Goal: Navigation & Orientation: Find specific page/section

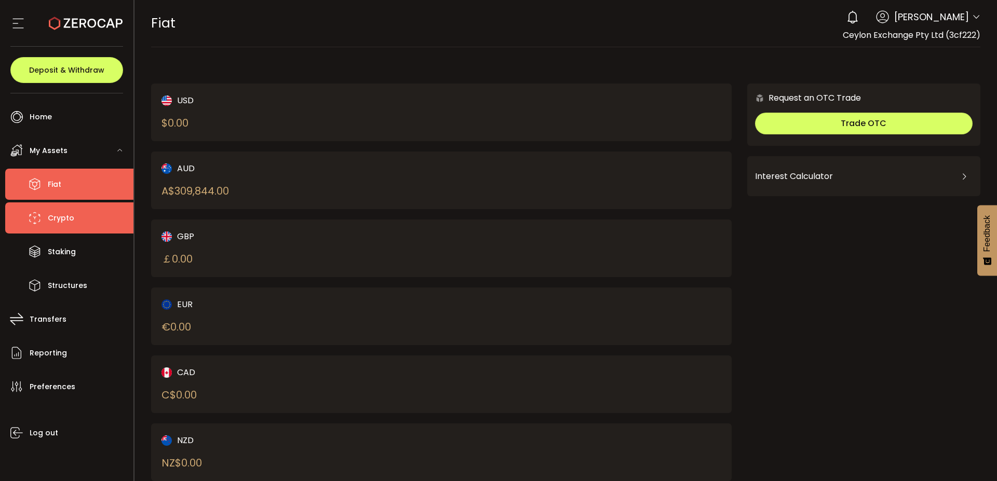
click at [87, 226] on li "Crypto" at bounding box center [69, 218] width 128 height 31
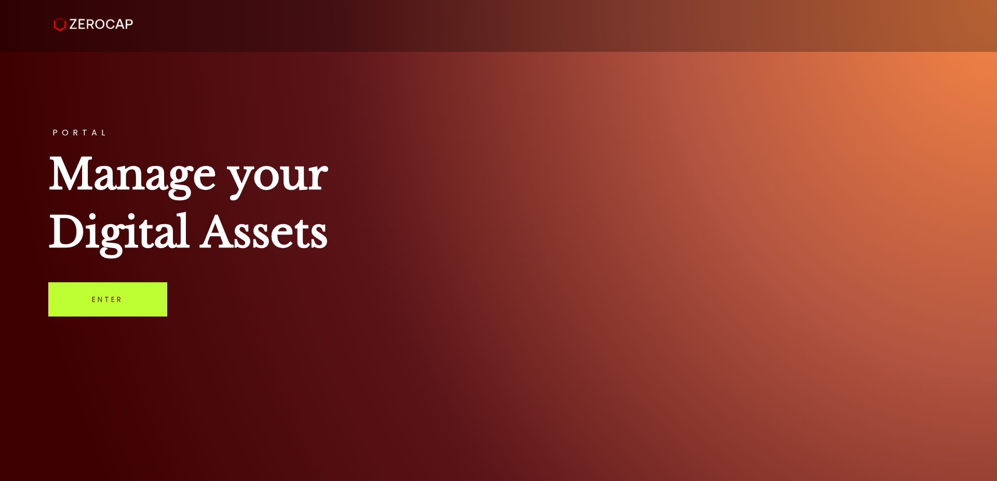
click at [73, 305] on link "Enter" at bounding box center [107, 300] width 119 height 34
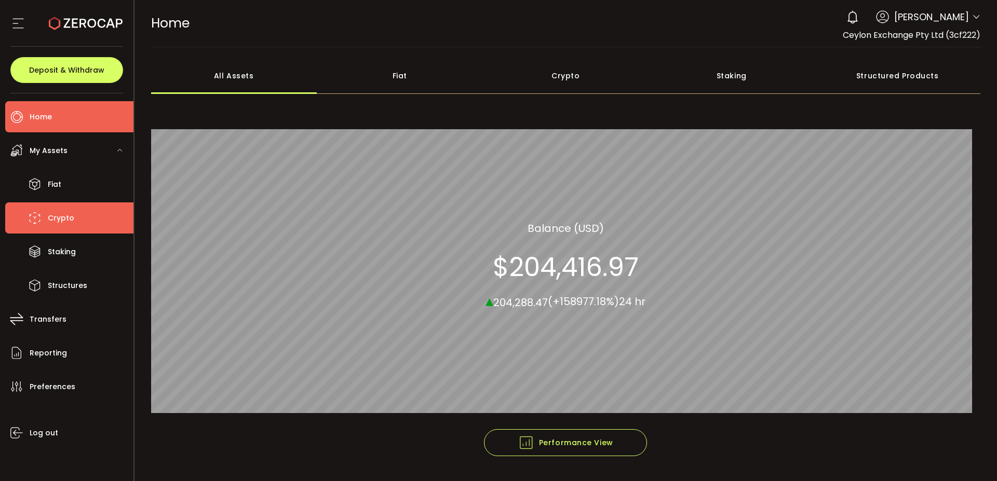
click at [61, 216] on span "Crypto" at bounding box center [61, 218] width 26 height 15
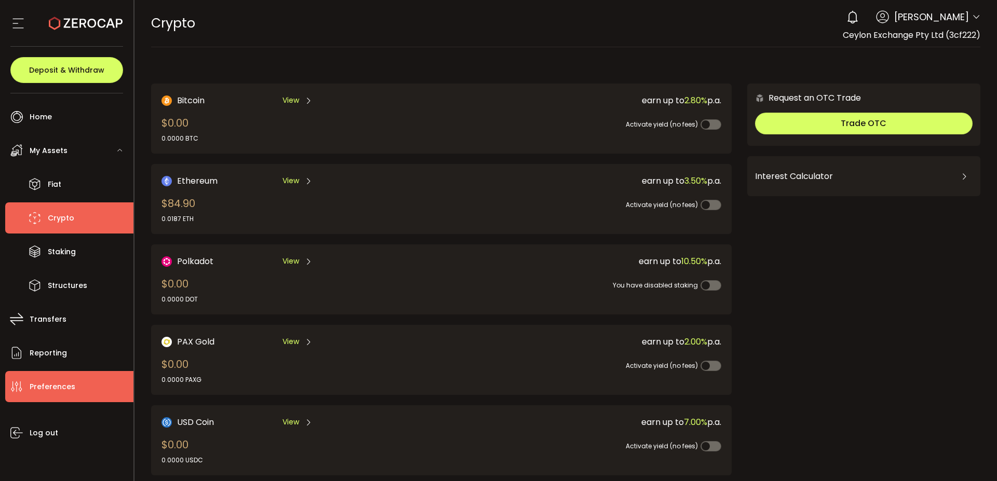
click at [40, 378] on li "Preferences" at bounding box center [69, 386] width 128 height 31
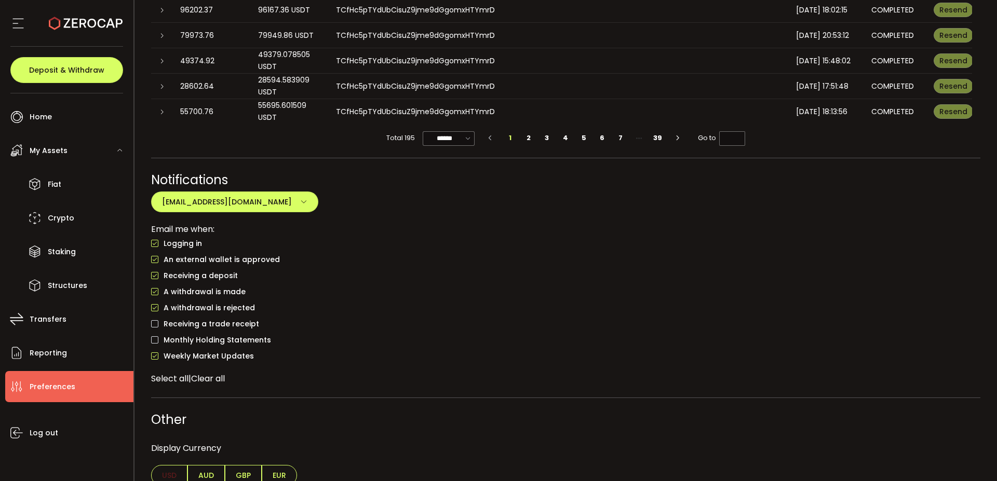
scroll to position [772, 0]
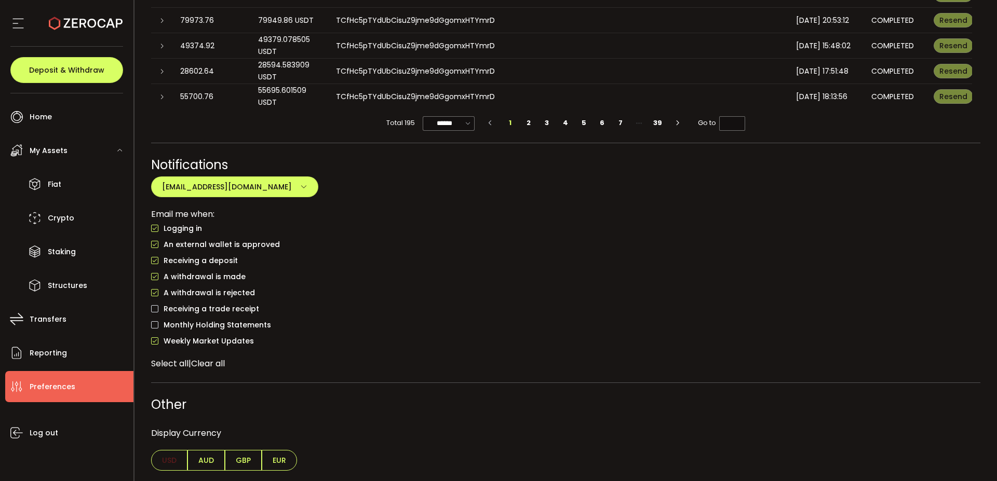
click at [153, 223] on label "Logging in" at bounding box center [176, 228] width 51 height 11
click at [202, 463] on span "AUD" at bounding box center [206, 460] width 37 height 21
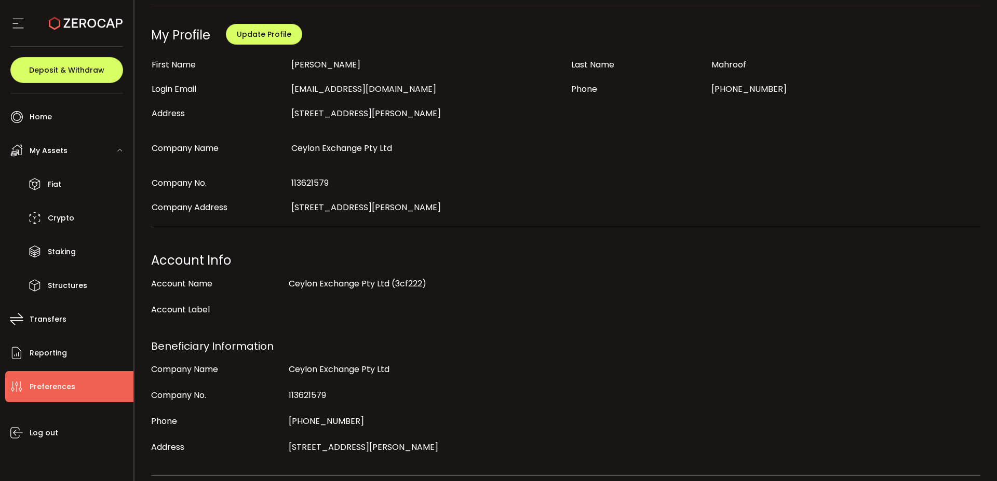
scroll to position [0, 0]
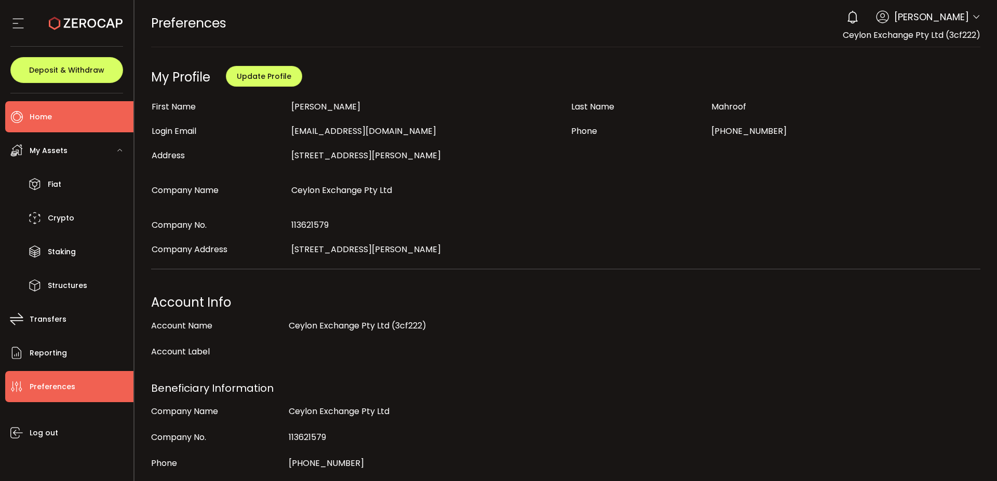
click at [60, 118] on li "Home" at bounding box center [69, 116] width 128 height 31
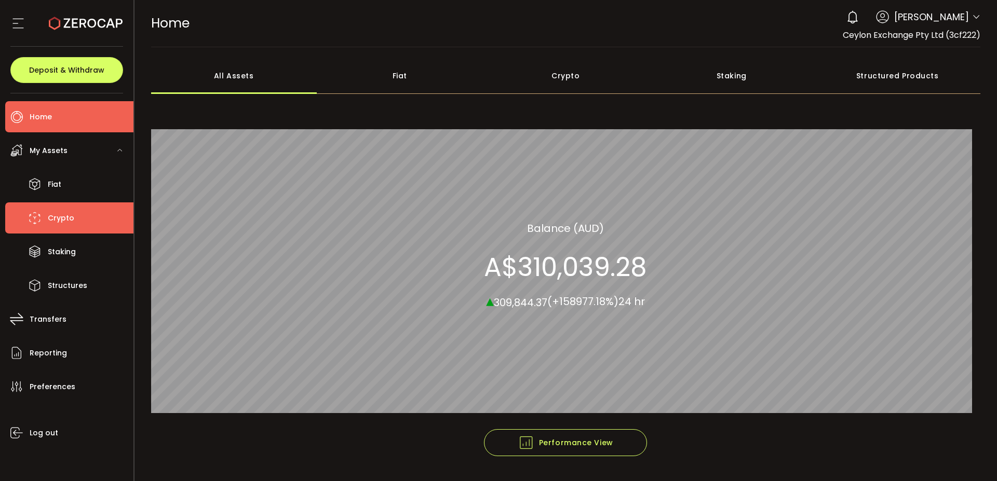
click at [81, 219] on li "Crypto" at bounding box center [69, 218] width 128 height 31
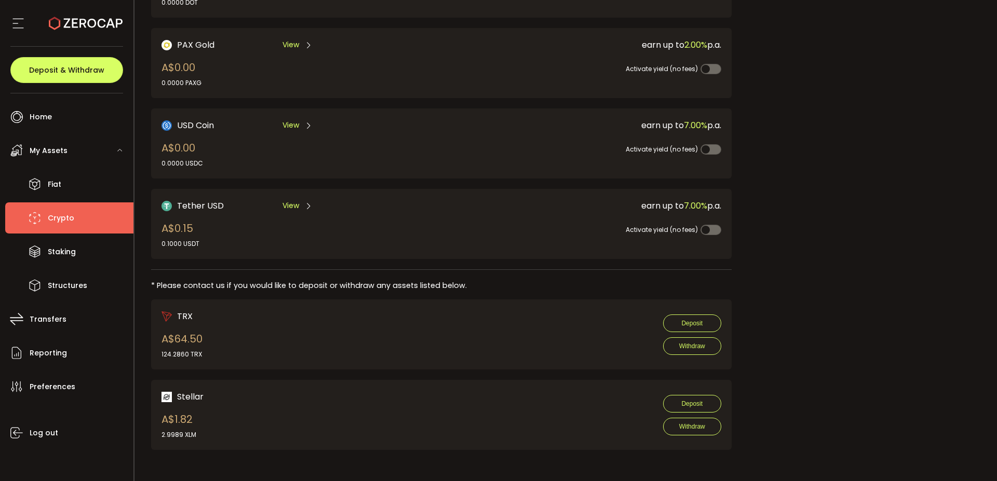
scroll to position [302, 0]
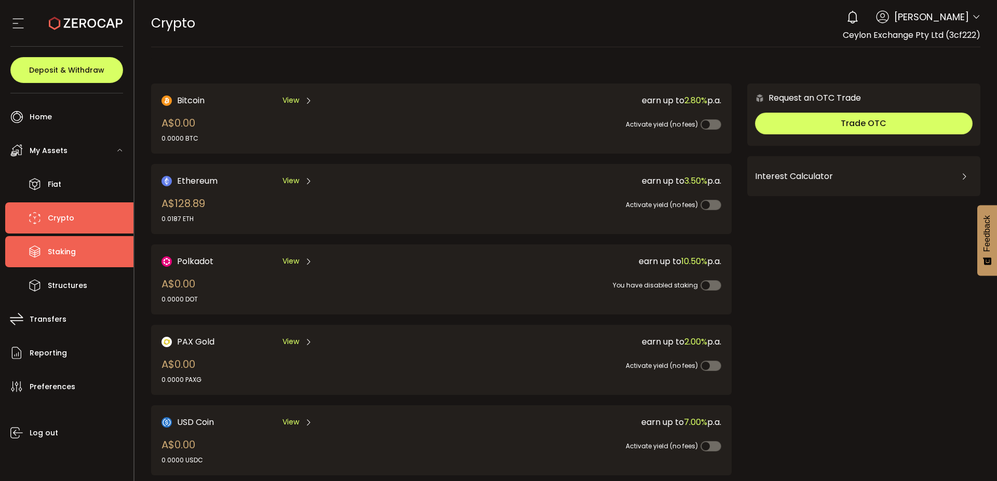
click at [57, 243] on li "Staking" at bounding box center [69, 251] width 128 height 31
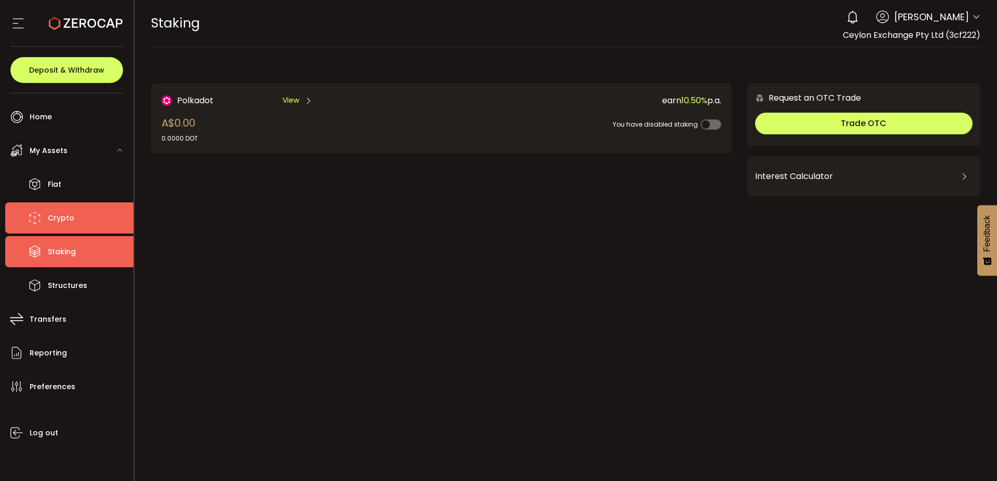
click at [95, 216] on li "Crypto" at bounding box center [69, 218] width 128 height 31
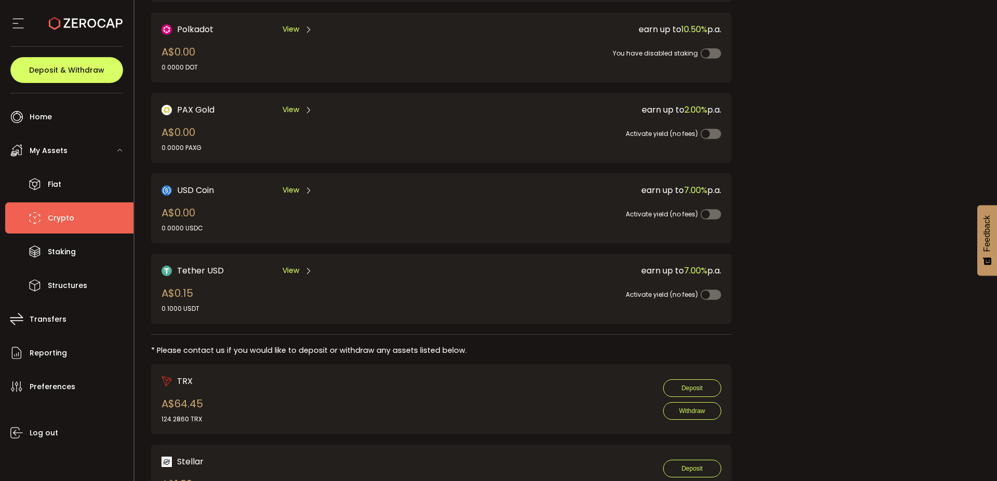
scroll to position [236, 0]
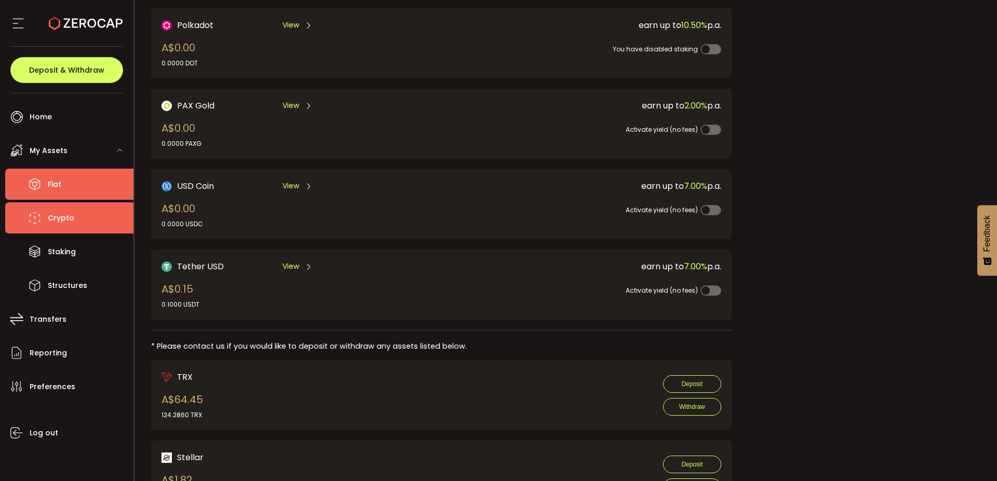
click at [62, 186] on li "Fiat" at bounding box center [69, 184] width 128 height 31
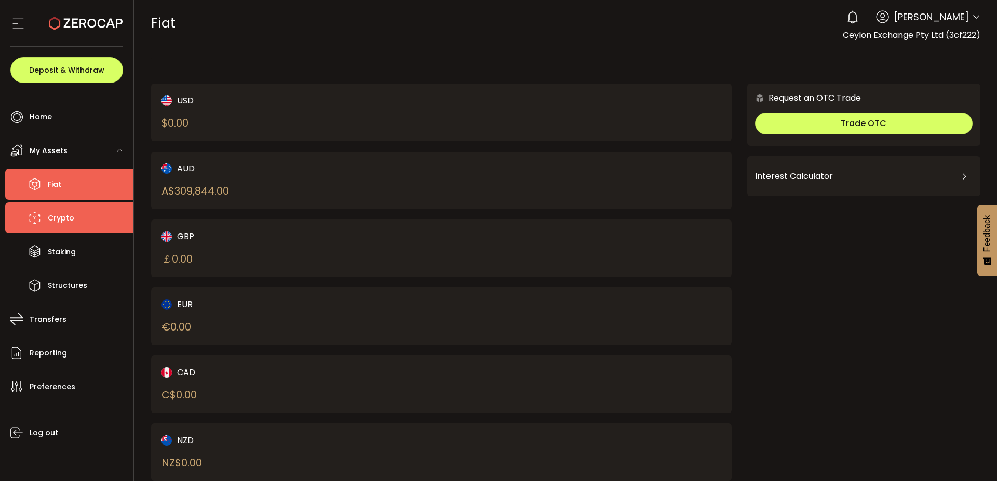
click at [74, 215] on li "Crypto" at bounding box center [69, 218] width 128 height 31
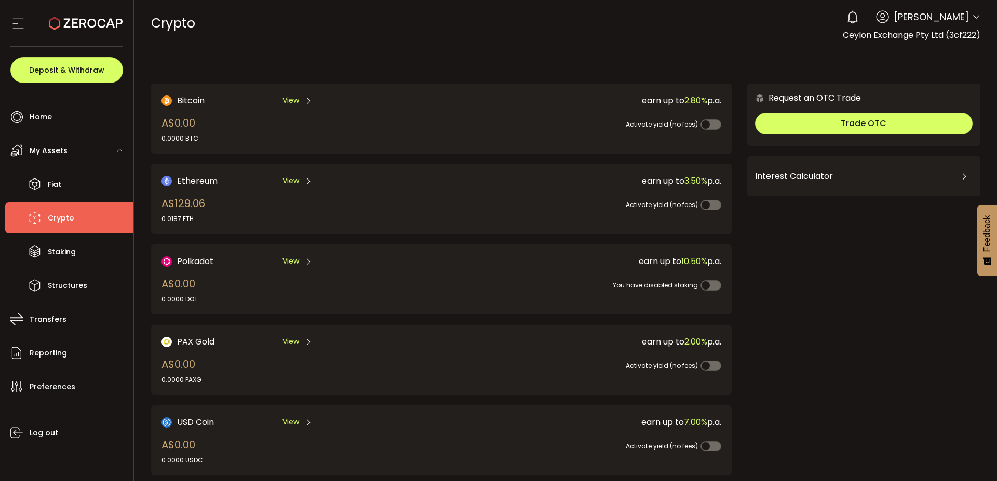
click at [857, 292] on div "Request an OTC Trade Trade OTC Buy Sell Crypto *** BTC ETH USDT USDC PAXG DOT F…" at bounding box center [863, 421] width 233 height 674
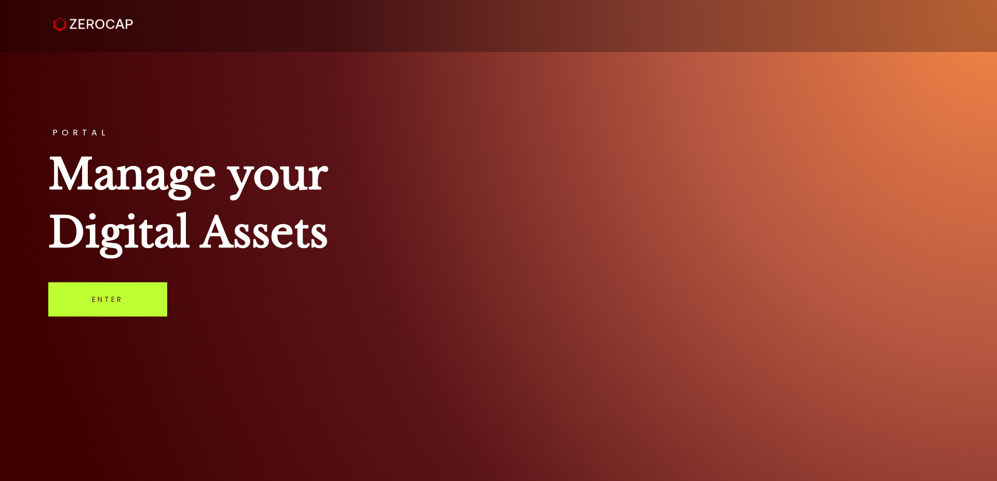
click at [141, 310] on link "Enter" at bounding box center [107, 300] width 119 height 34
